Goal: Answer question/provide support: Share knowledge or assist other users

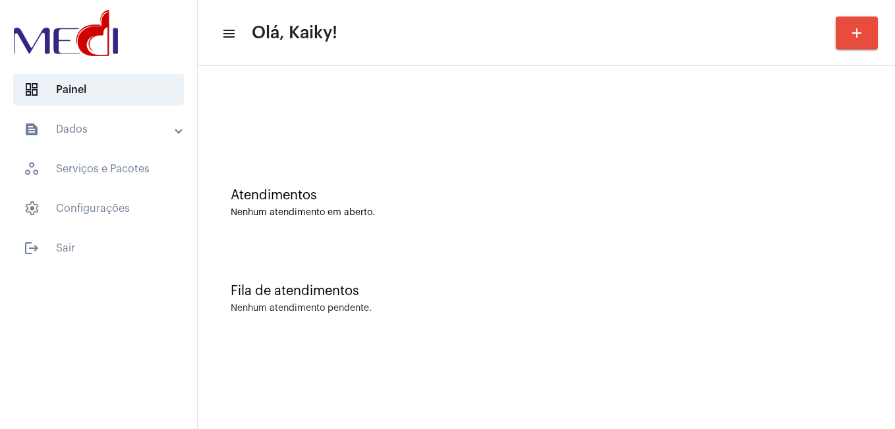
click at [84, 356] on div "dashboard Painel text_snippet_outlined Dados history_outlined Histórico schedul…" at bounding box center [98, 214] width 197 height 429
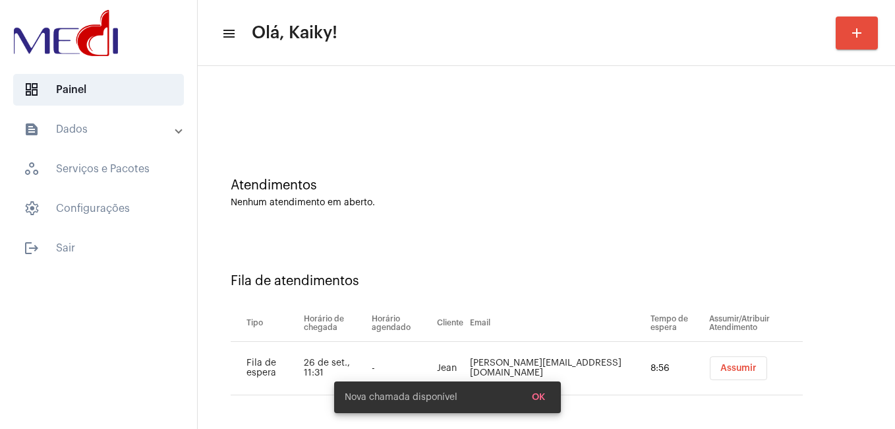
scroll to position [12, 0]
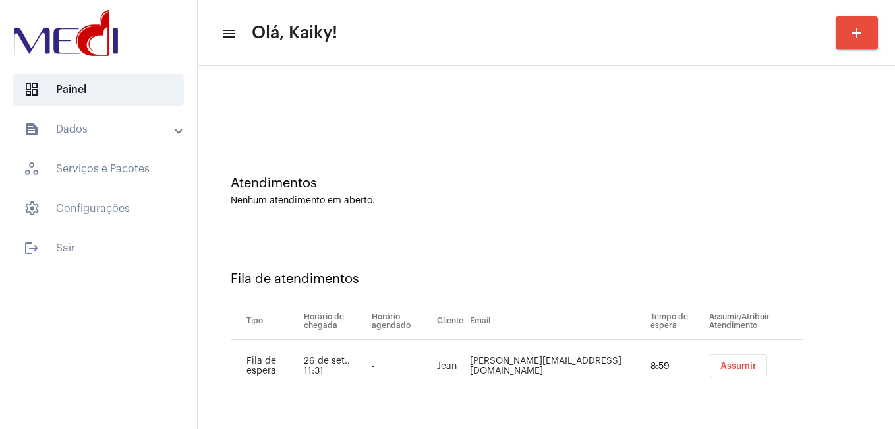
click at [526, 364] on td "perine@petriun.com" at bounding box center [557, 366] width 181 height 53
copy td "perine@petriun.com"
click at [721, 367] on span "Assumir" at bounding box center [739, 365] width 36 height 9
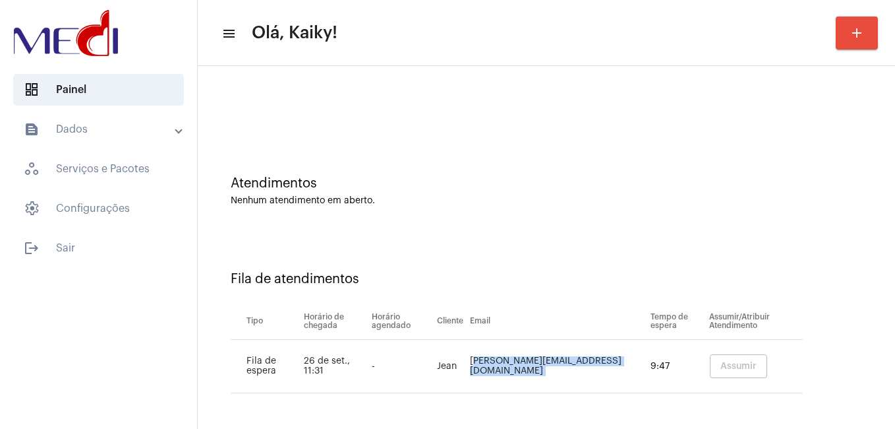
scroll to position [0, 0]
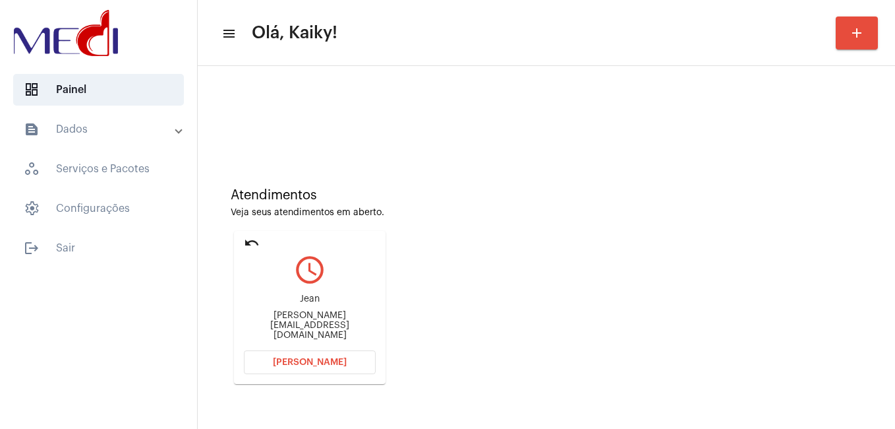
click at [330, 365] on span "Abrir Chamada" at bounding box center [310, 361] width 74 height 9
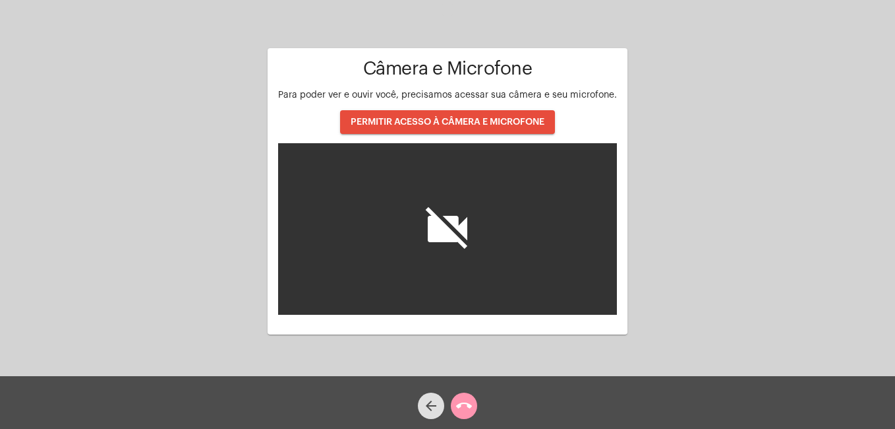
click at [503, 131] on button "PERMITIR ACESSO À CÂMERA E MICROFONE" at bounding box center [447, 122] width 215 height 24
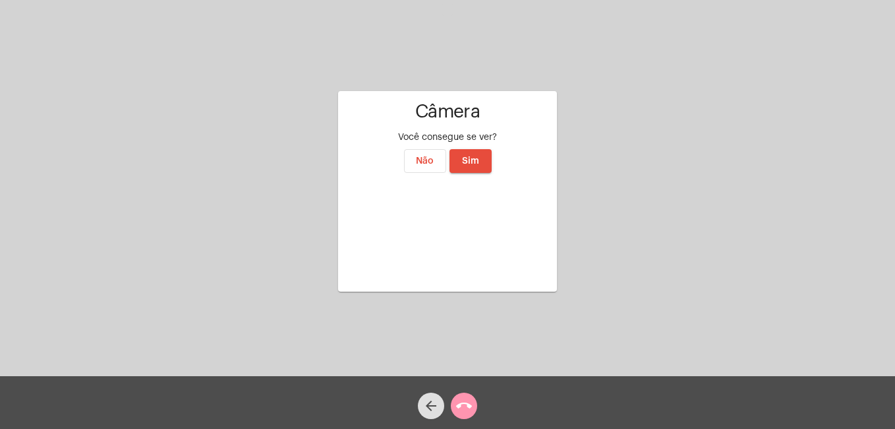
click at [468, 156] on span "Sim" at bounding box center [470, 160] width 17 height 9
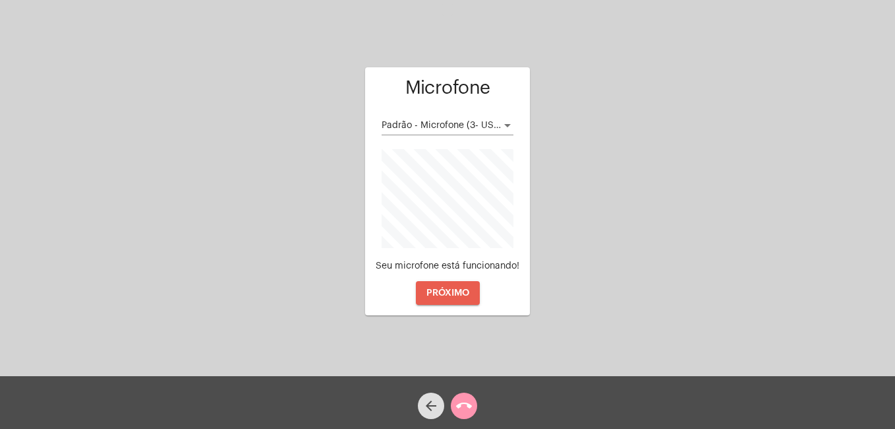
click at [451, 295] on span "PRÓXIMO" at bounding box center [448, 292] width 43 height 9
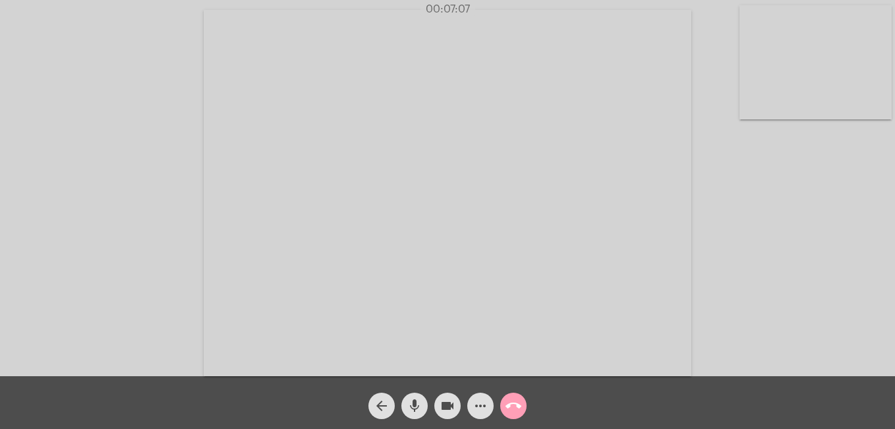
click at [514, 404] on mat-icon "call_end" at bounding box center [514, 406] width 16 height 16
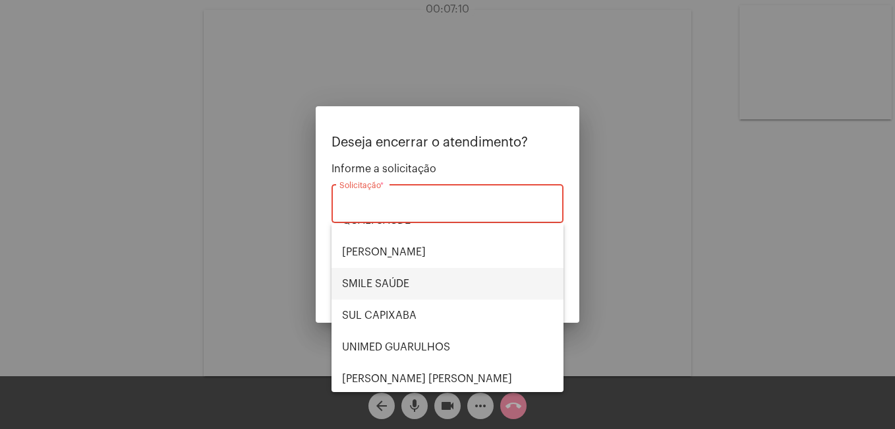
scroll to position [274, 0]
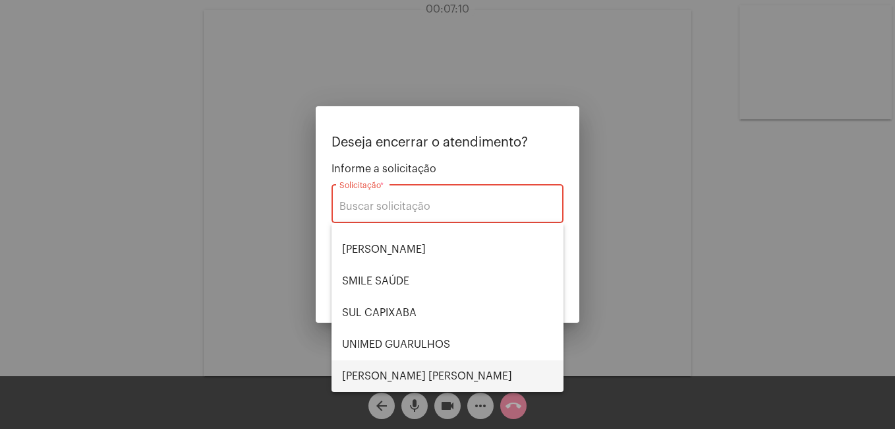
click at [390, 373] on span "VERA CRUZ" at bounding box center [447, 376] width 211 height 32
type input "VERA CRUZ"
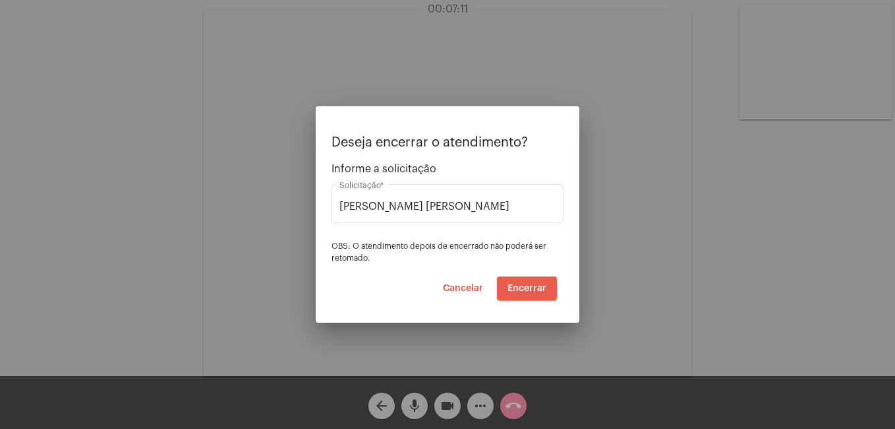
drag, startPoint x: 530, startPoint y: 291, endPoint x: 526, endPoint y: 321, distance: 30.7
click at [531, 290] on span "Encerrar" at bounding box center [527, 288] width 39 height 9
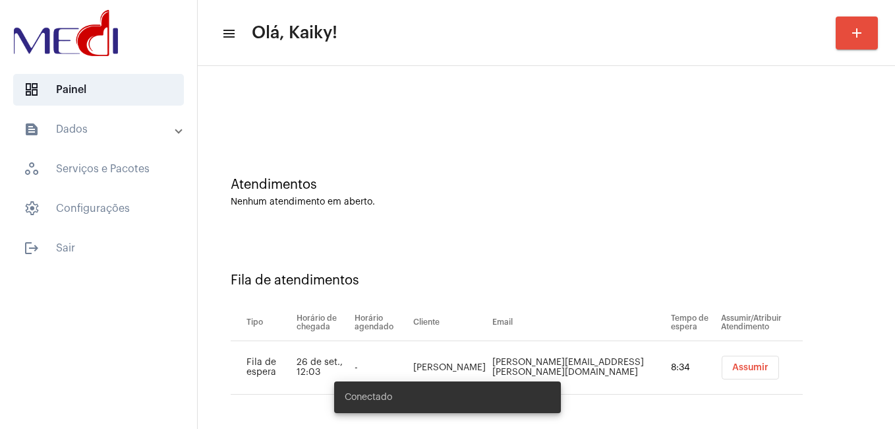
scroll to position [12, 0]
